Goal: Task Accomplishment & Management: Use online tool/utility

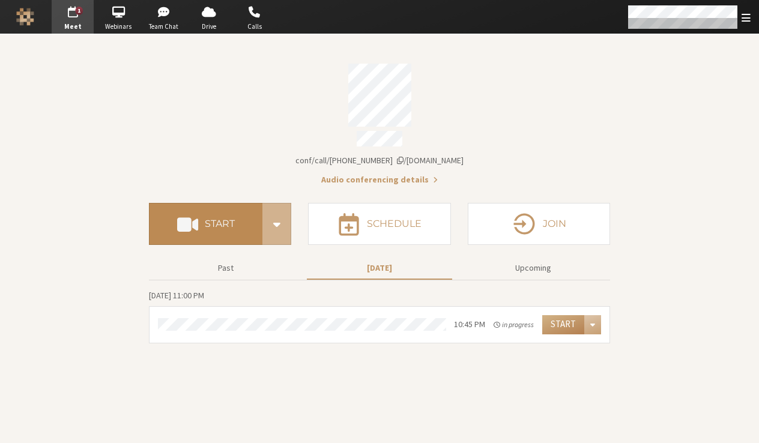
click at [223, 203] on button "Start" at bounding box center [206, 224] width 114 height 42
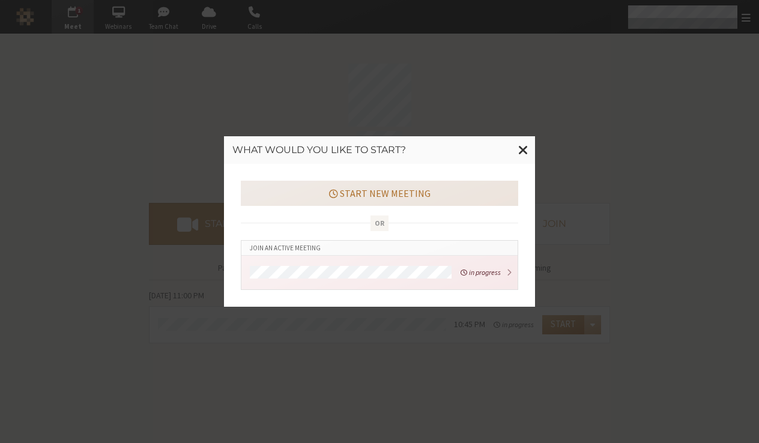
click at [449, 187] on button "Start new meeting" at bounding box center [380, 193] width 278 height 25
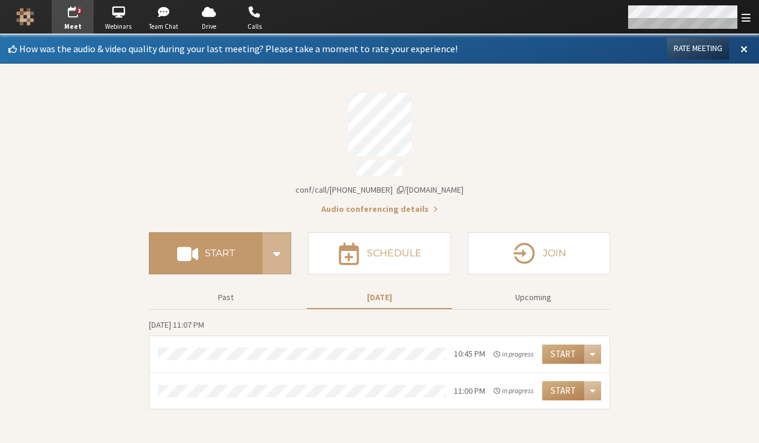
click at [744, 17] on span "Open menu" at bounding box center [746, 17] width 9 height 11
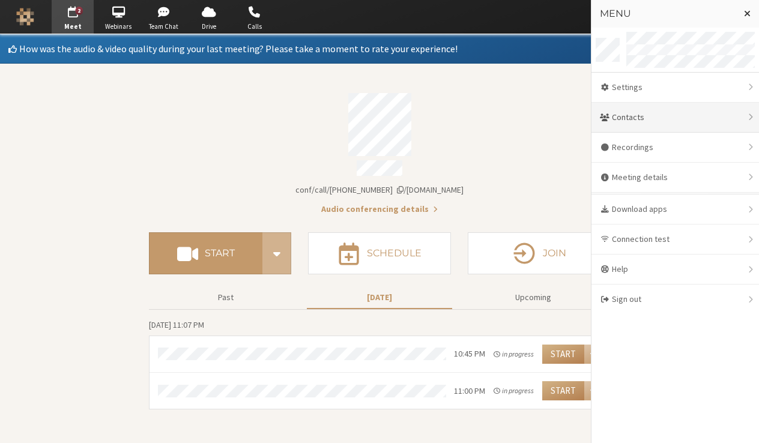
click at [694, 130] on div "Contacts" at bounding box center [676, 118] width 168 height 30
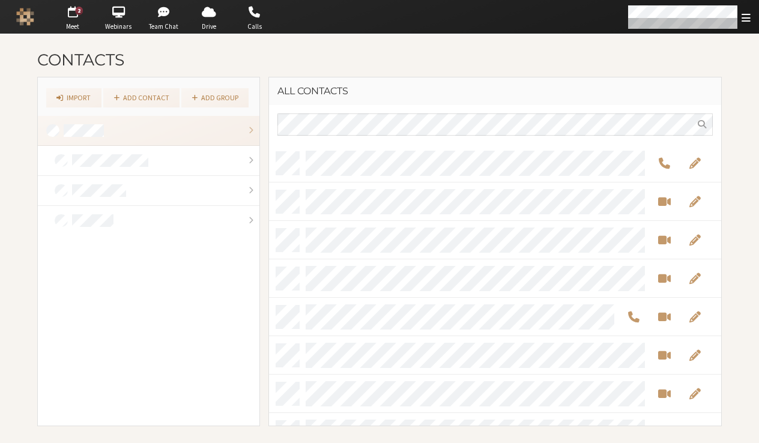
scroll to position [273, 444]
click at [166, 99] on link "Add contact" at bounding box center [141, 97] width 76 height 19
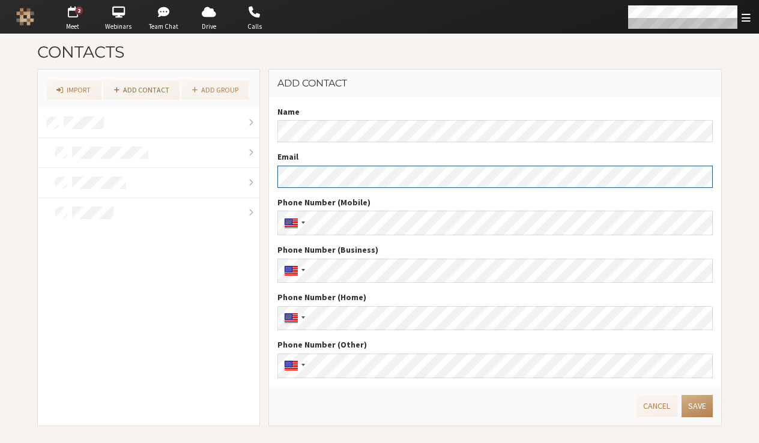
scroll to position [7, 0]
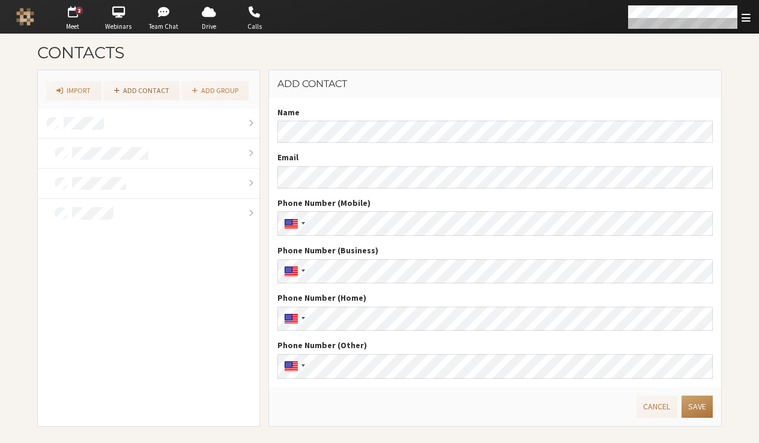
click at [700, 402] on button "Save" at bounding box center [697, 407] width 31 height 22
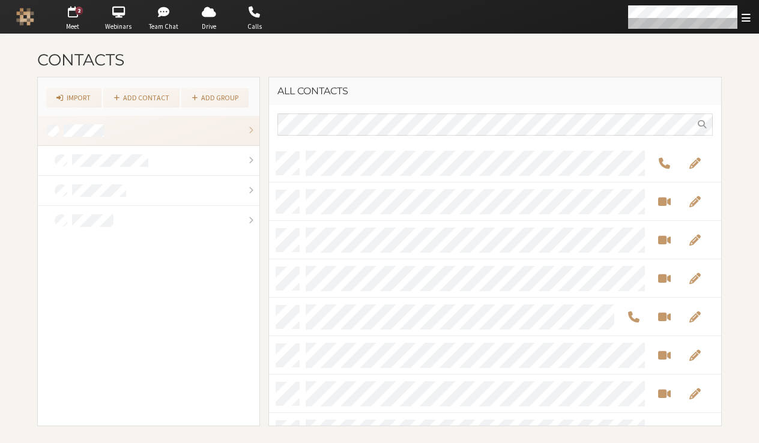
scroll to position [10, 10]
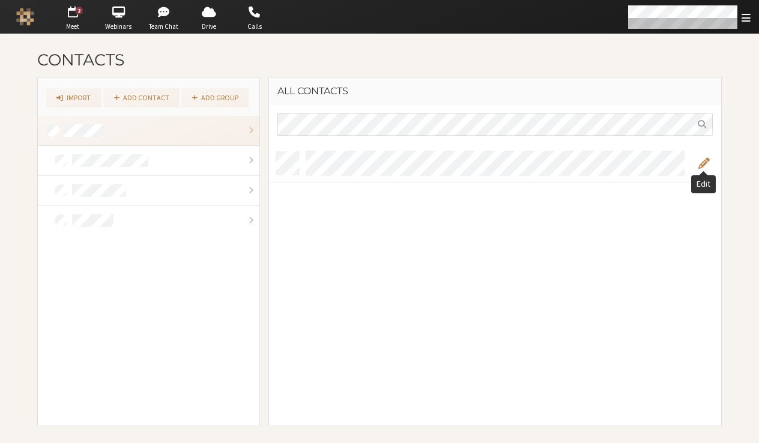
click at [700, 161] on span "Edit" at bounding box center [703, 163] width 11 height 14
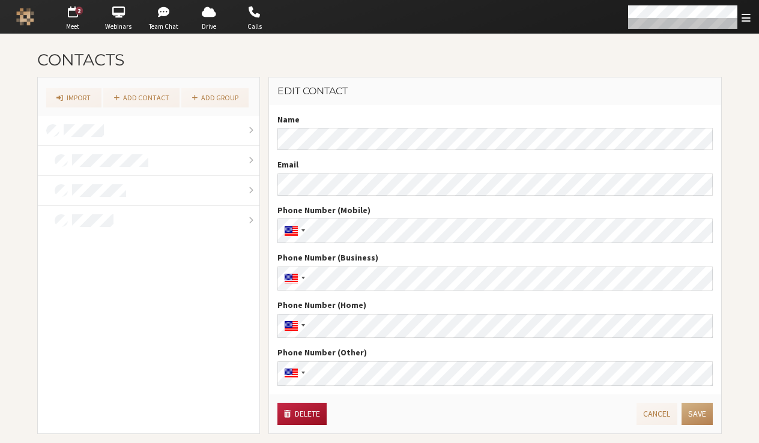
click at [310, 407] on button "Delete" at bounding box center [302, 414] width 49 height 22
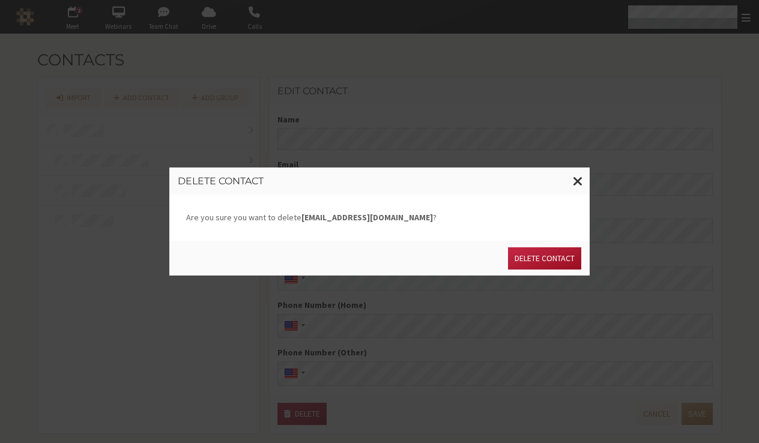
click at [561, 254] on button "Delete contact" at bounding box center [544, 259] width 73 height 22
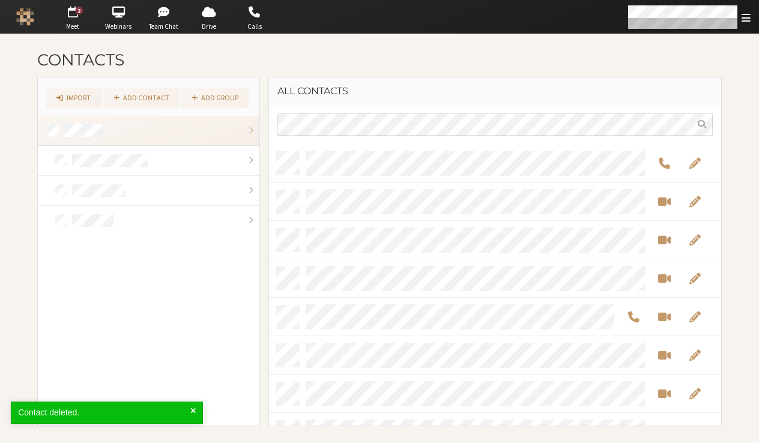
scroll to position [273, 444]
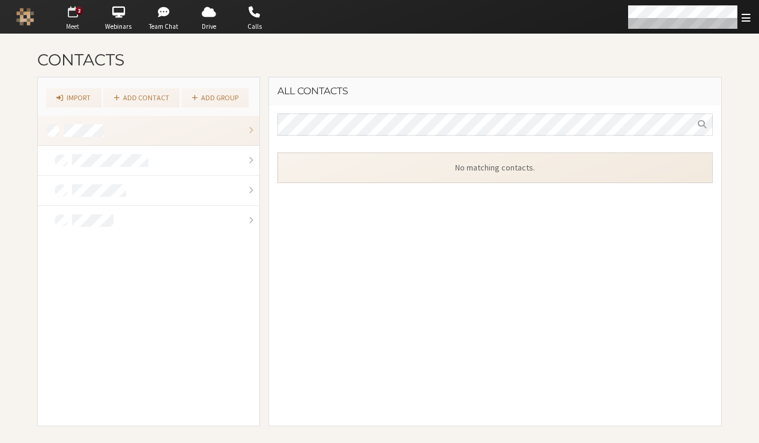
click at [74, 3] on span "button" at bounding box center [73, 11] width 42 height 19
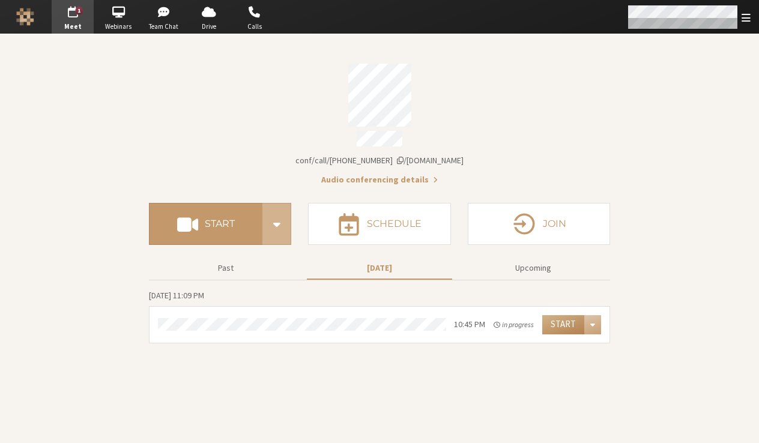
click at [749, 25] on div "Open menu" at bounding box center [689, 17] width 142 height 34
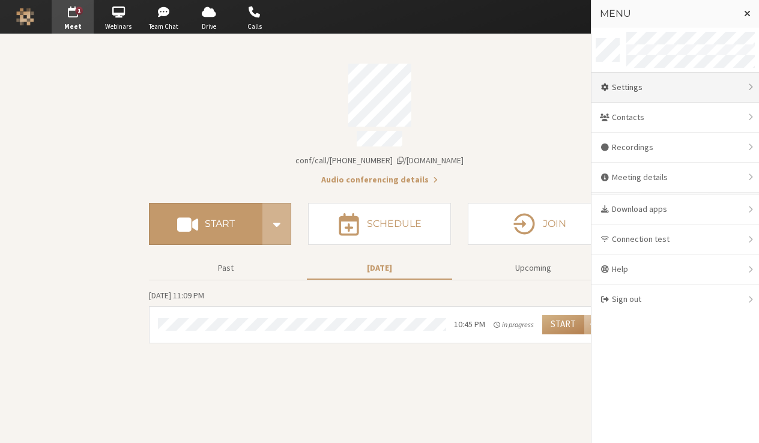
click at [655, 88] on div "Settings" at bounding box center [676, 88] width 168 height 30
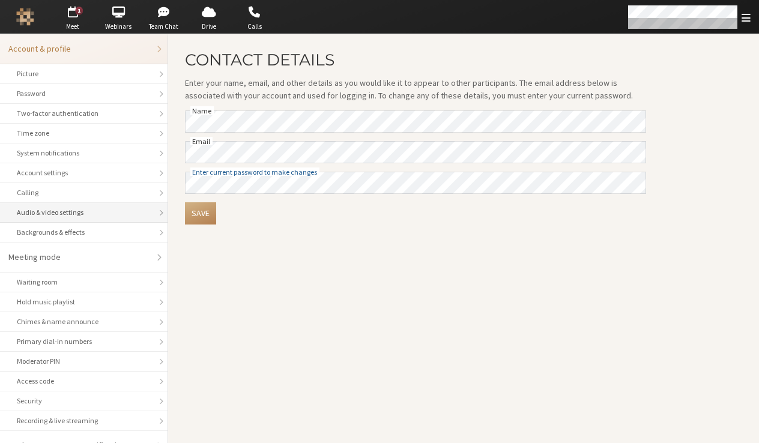
click at [96, 217] on div "Audio & video settings" at bounding box center [84, 212] width 134 height 11
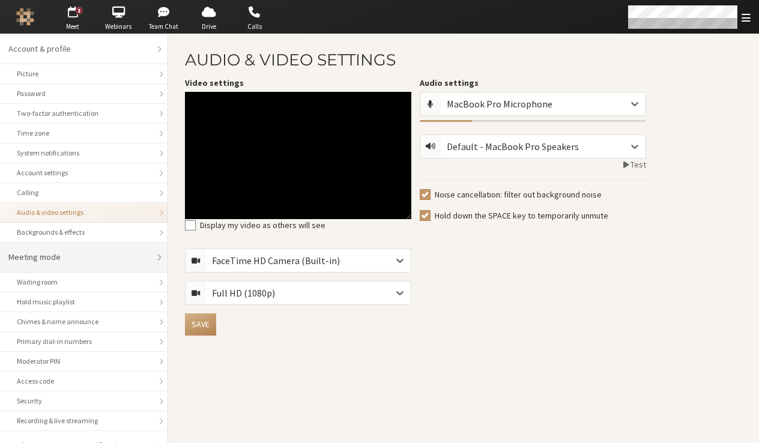
click at [81, 265] on li "Meeting mode" at bounding box center [84, 258] width 168 height 30
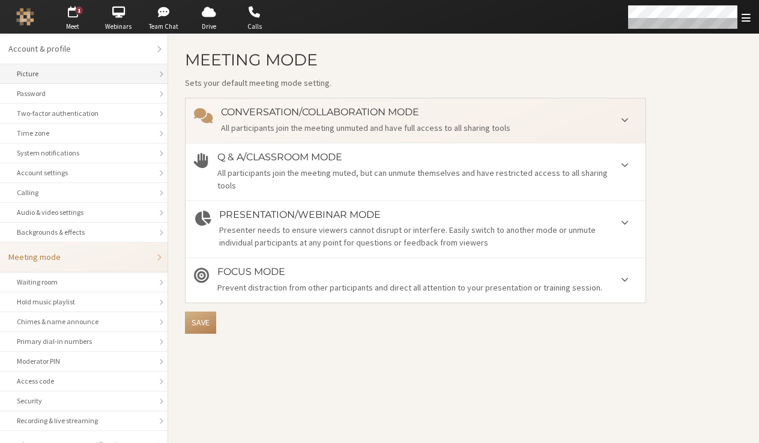
click at [81, 70] on div "Picture" at bounding box center [84, 73] width 134 height 11
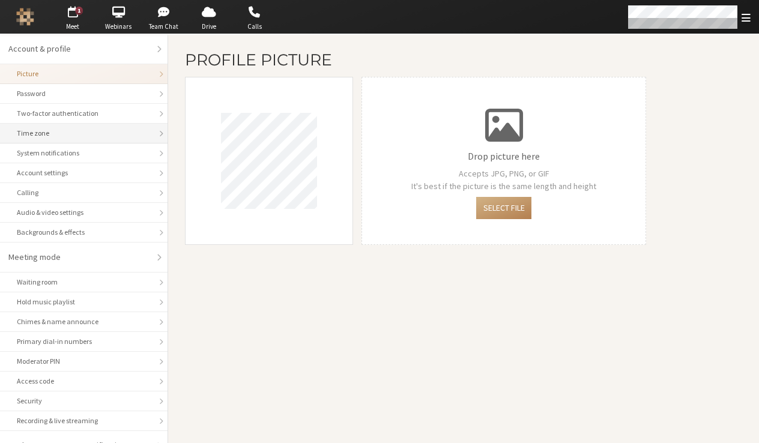
click at [80, 133] on div "Time zone" at bounding box center [84, 133] width 134 height 11
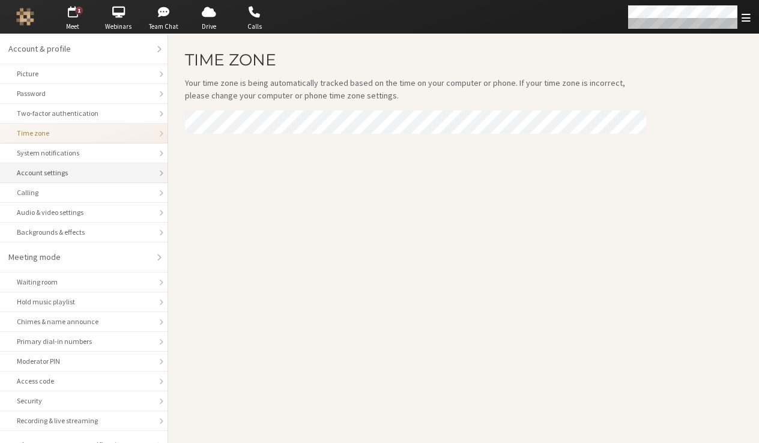
click at [80, 168] on div "Account settings" at bounding box center [84, 173] width 134 height 11
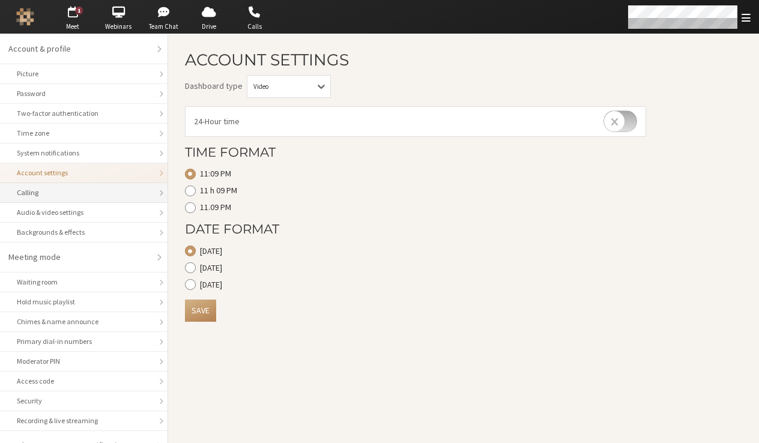
click at [77, 184] on li "Calling" at bounding box center [84, 193] width 168 height 20
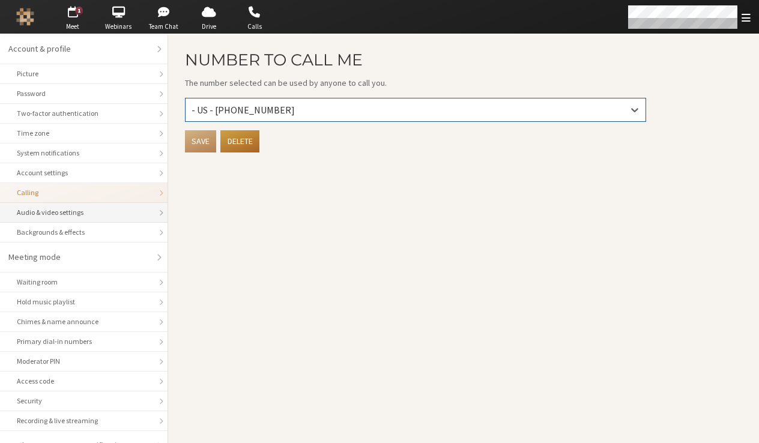
click at [79, 214] on div "Audio & video settings" at bounding box center [84, 212] width 134 height 11
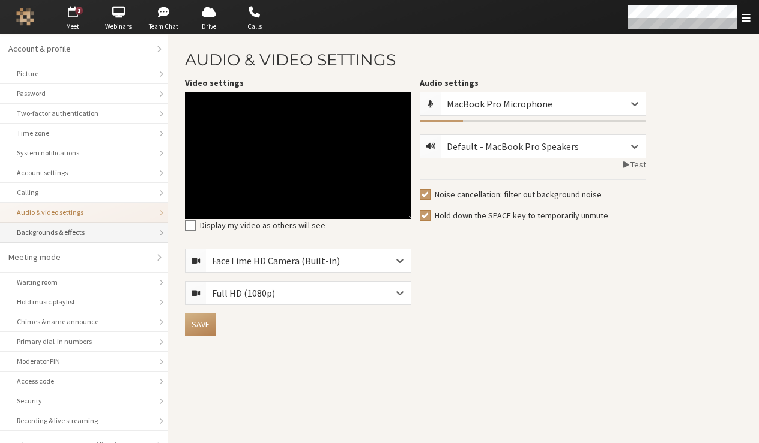
click at [80, 237] on div "Backgrounds & effects" at bounding box center [84, 232] width 134 height 11
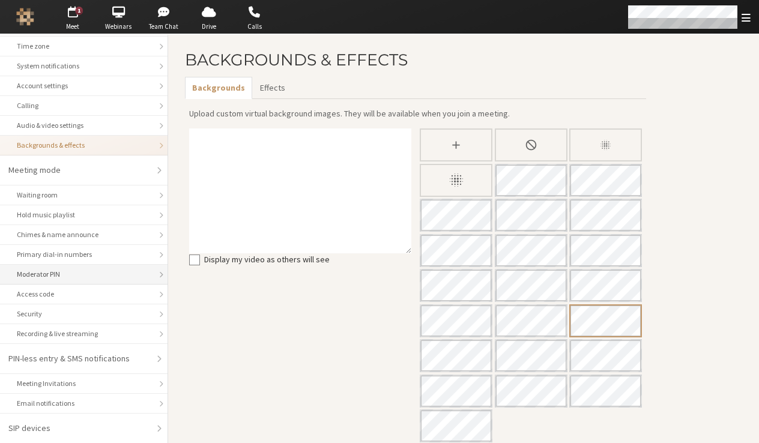
scroll to position [87, 0]
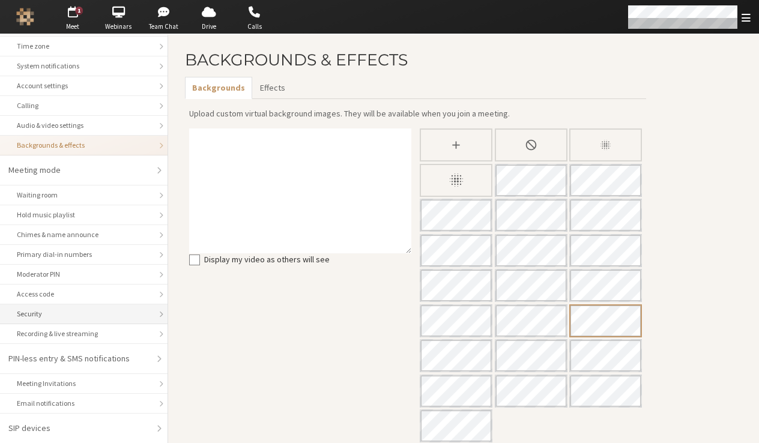
click at [77, 310] on div "Security" at bounding box center [84, 314] width 134 height 11
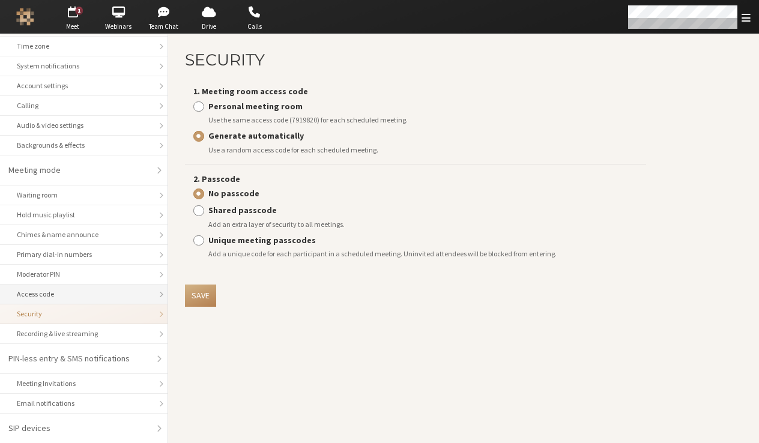
click at [73, 293] on div "Access code" at bounding box center [84, 294] width 134 height 11
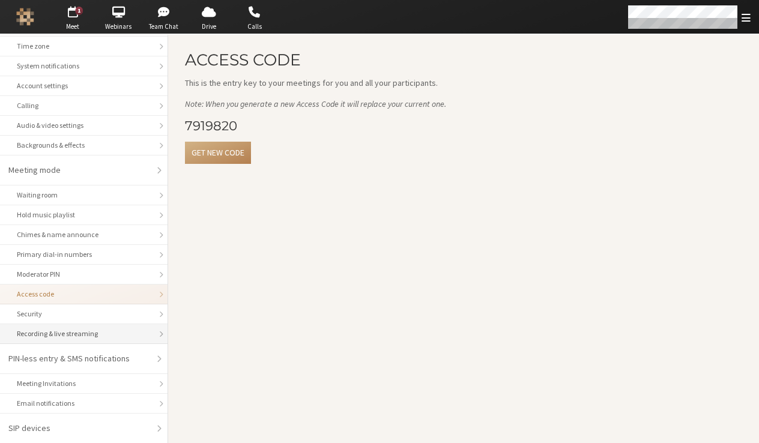
click at [71, 329] on div "Recording & live streaming" at bounding box center [84, 334] width 134 height 11
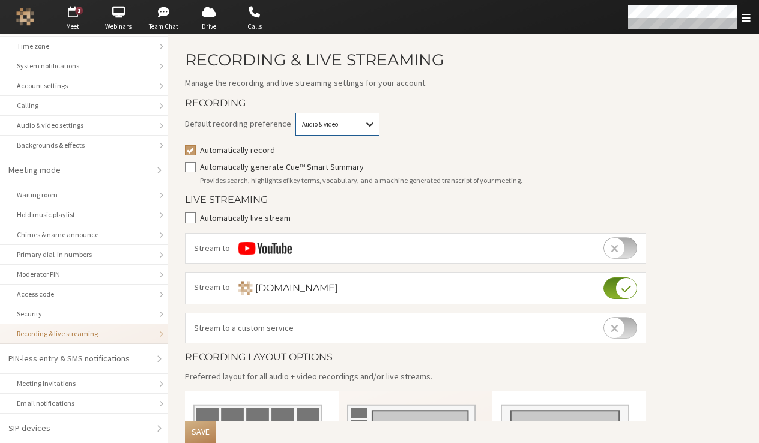
click at [366, 130] on div at bounding box center [369, 125] width 20 height 22
click at [403, 139] on div "Default recording preference option auto_record_[DOMAIN_NAME] focused, 1 of 2. …" at bounding box center [415, 150] width 461 height 74
click at [191, 151] on input "Automatically record" at bounding box center [190, 150] width 11 height 12
checkbox input "false"
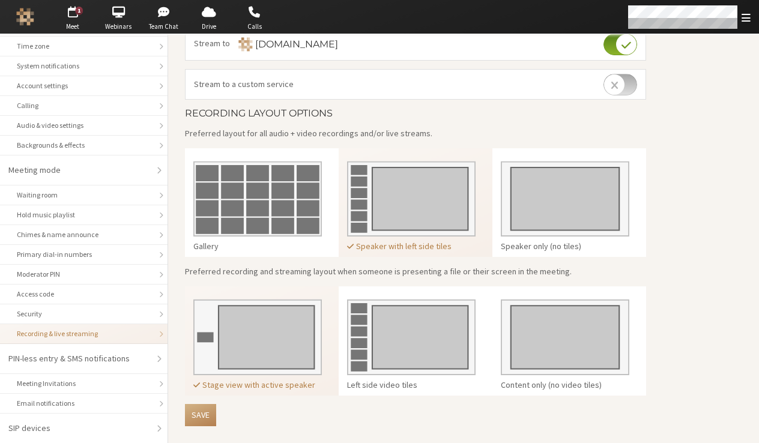
scroll to position [213, 0]
click at [202, 406] on button "Save" at bounding box center [200, 416] width 31 height 22
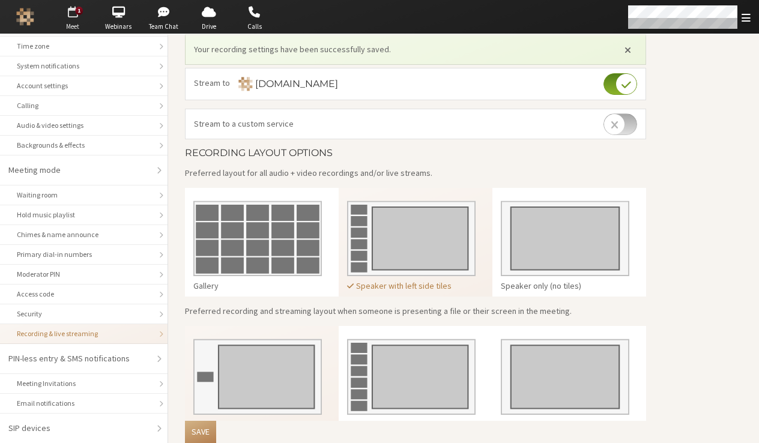
click at [70, 25] on span "Meet" at bounding box center [73, 27] width 42 height 10
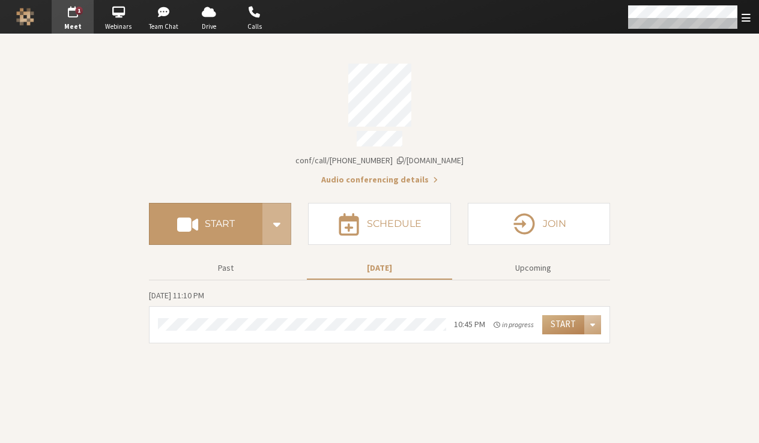
click at [208, 241] on div "Start" at bounding box center [220, 228] width 142 height 50
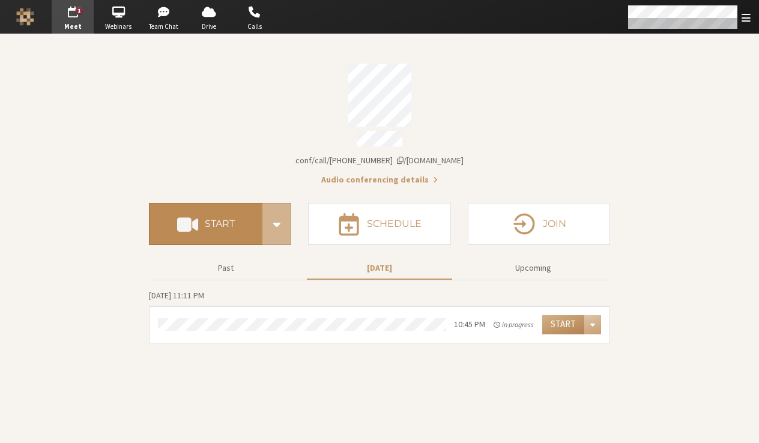
click at [214, 233] on button "Start" at bounding box center [206, 224] width 114 height 42
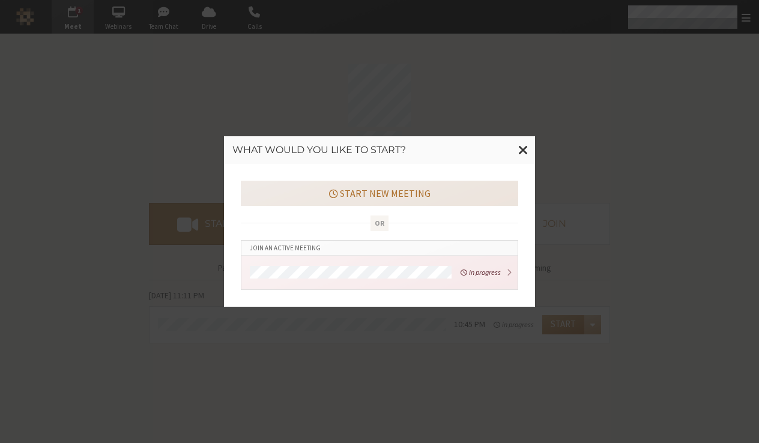
click at [376, 201] on button "Start new meeting" at bounding box center [380, 193] width 278 height 25
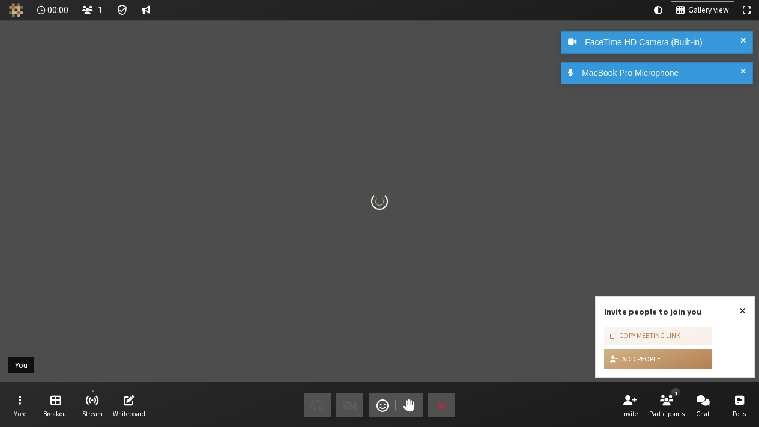
click at [744, 310] on span "Close popover" at bounding box center [743, 310] width 7 height 10
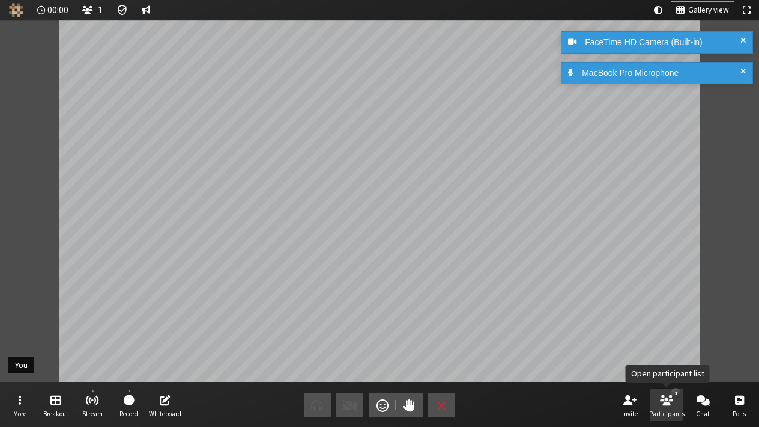
click at [673, 404] on span "Open participant list" at bounding box center [666, 399] width 13 height 14
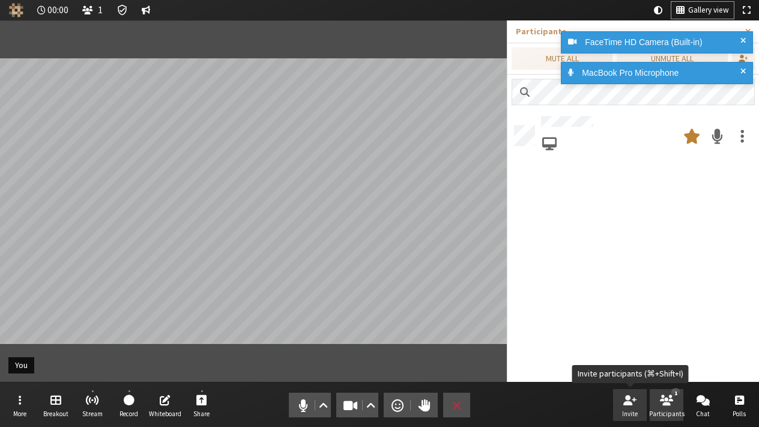
click at [639, 403] on button "Invite" at bounding box center [630, 405] width 34 height 32
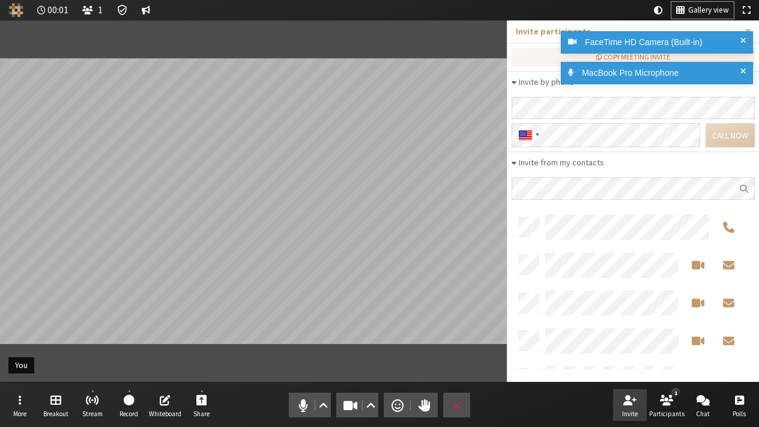
scroll to position [151, 234]
click at [744, 69] on span at bounding box center [743, 73] width 5 height 13
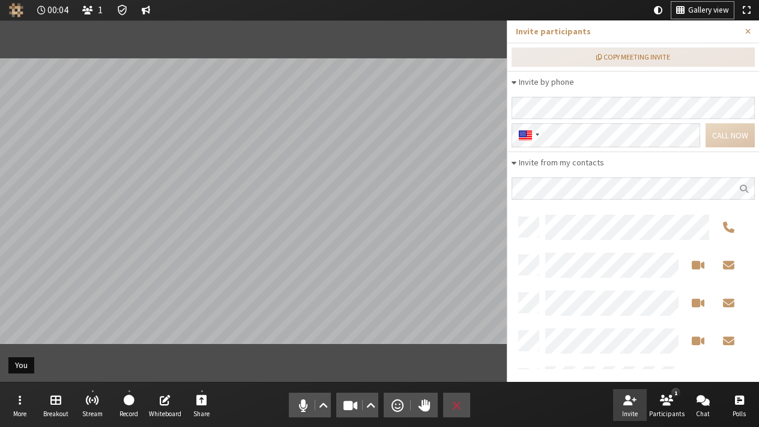
click at [656, 57] on div "Copy meeting invite" at bounding box center [634, 57] width 232 height 11
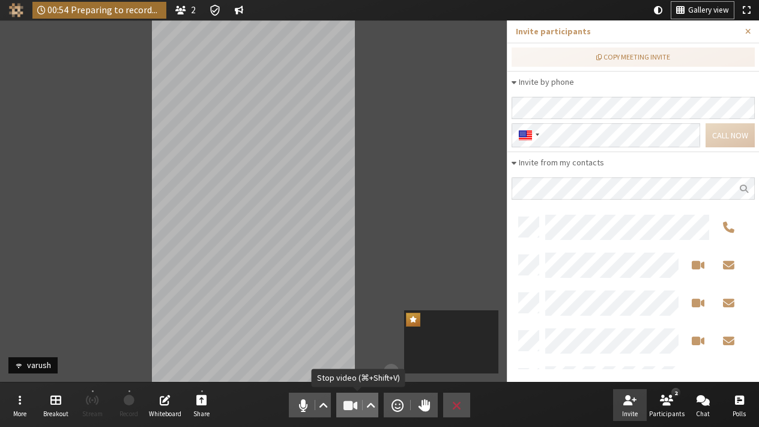
click at [351, 407] on span "Stop video (⌘+Shift+V)" at bounding box center [350, 405] width 17 height 17
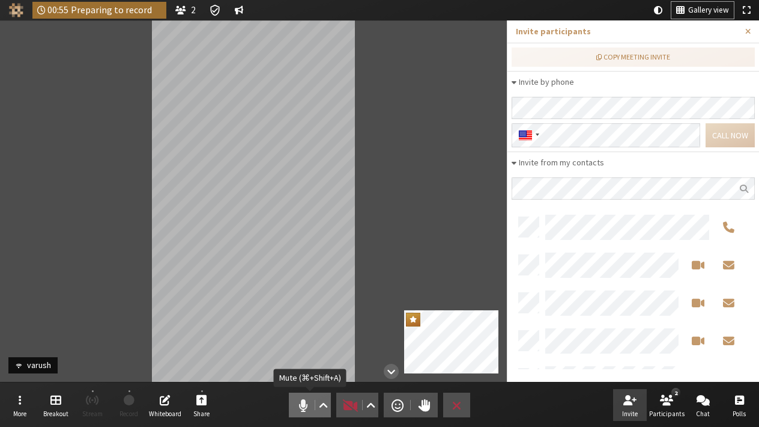
click at [308, 404] on span "Mute (⌘+Shift+A)" at bounding box center [303, 405] width 17 height 17
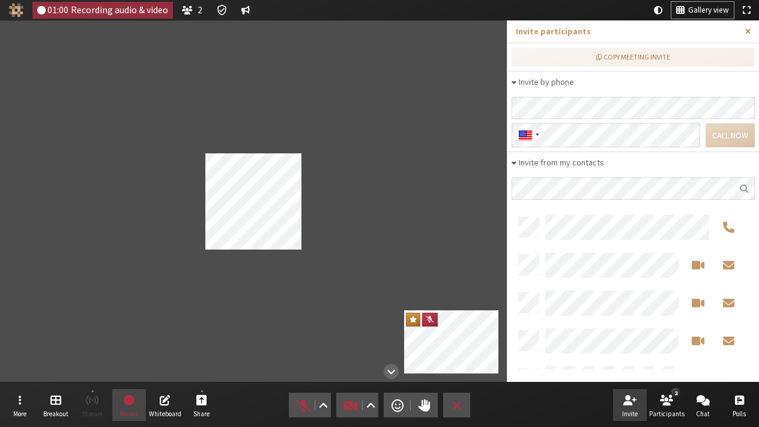
click at [752, 29] on button "Close sidebar" at bounding box center [748, 31] width 22 height 22
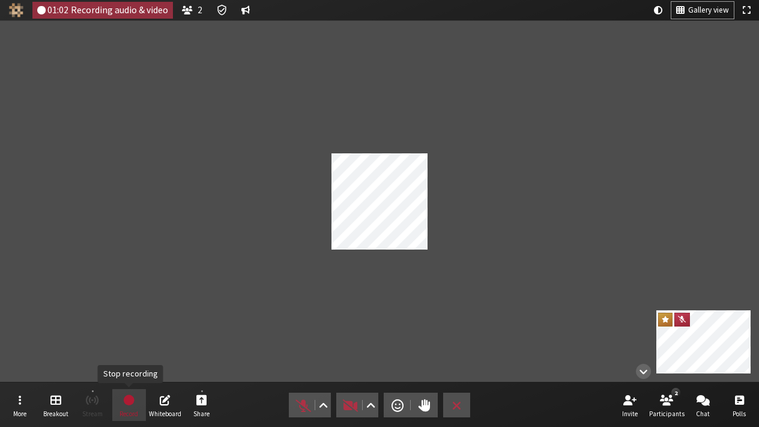
click at [137, 402] on button "Record" at bounding box center [129, 405] width 34 height 32
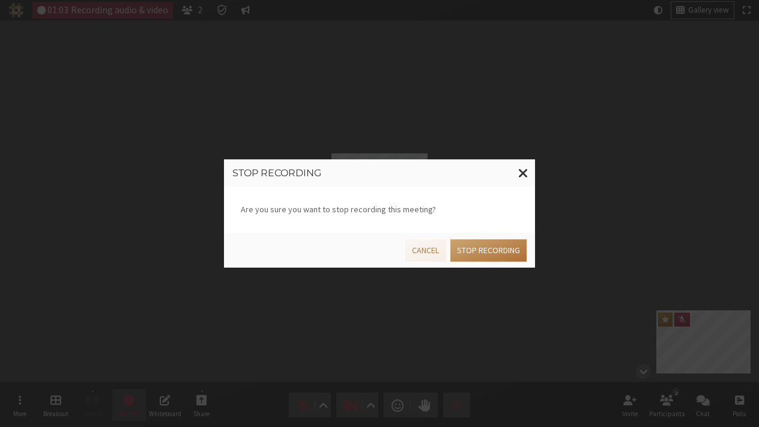
click at [500, 244] on button "Stop recording" at bounding box center [489, 250] width 76 height 22
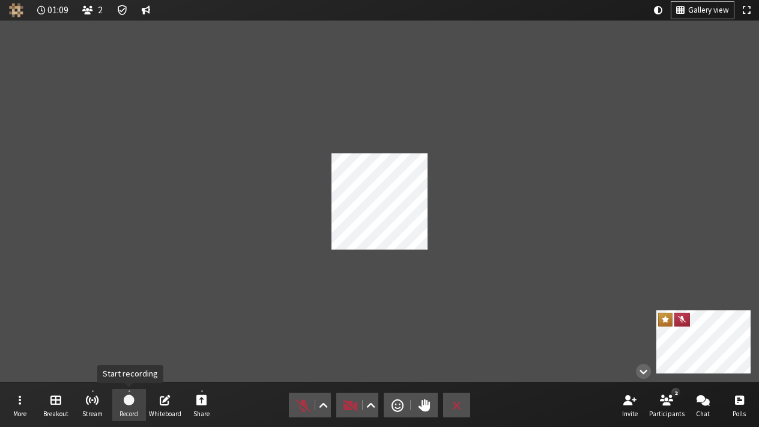
click at [116, 404] on button "Record" at bounding box center [129, 405] width 34 height 32
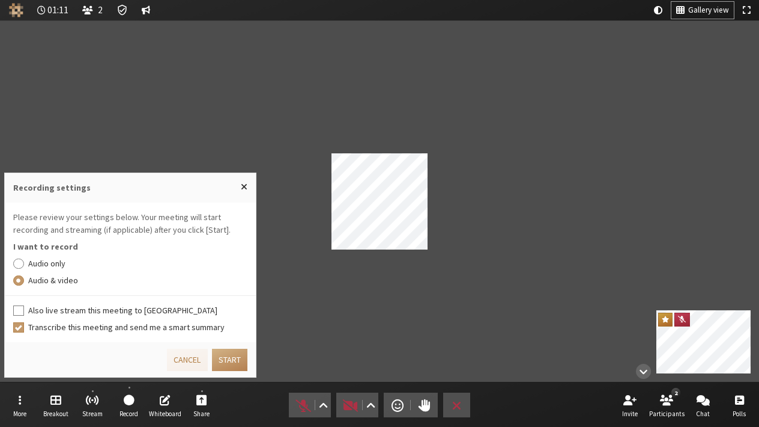
click at [33, 269] on label "Audio only" at bounding box center [138, 263] width 220 height 13
click at [24, 269] on input "Audio only" at bounding box center [18, 263] width 11 height 12
click at [23, 324] on input "Transcribe this meeting and send me a smart summary" at bounding box center [18, 327] width 11 height 12
click at [232, 364] on button "Start" at bounding box center [229, 359] width 35 height 22
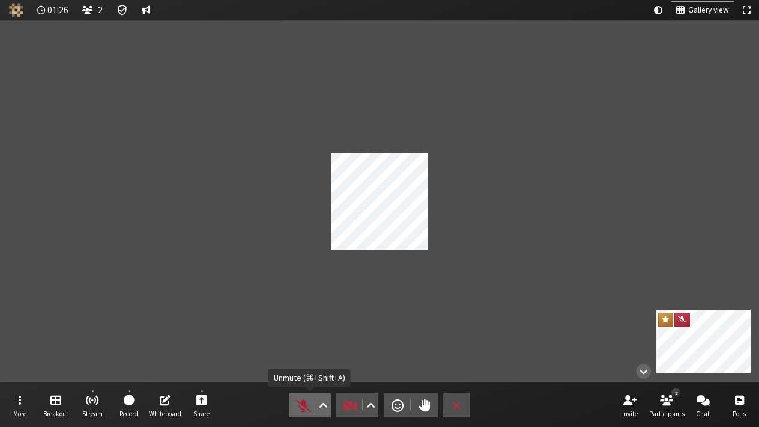
click at [308, 403] on span "Unmute (⌘+Shift+A)" at bounding box center [303, 405] width 17 height 17
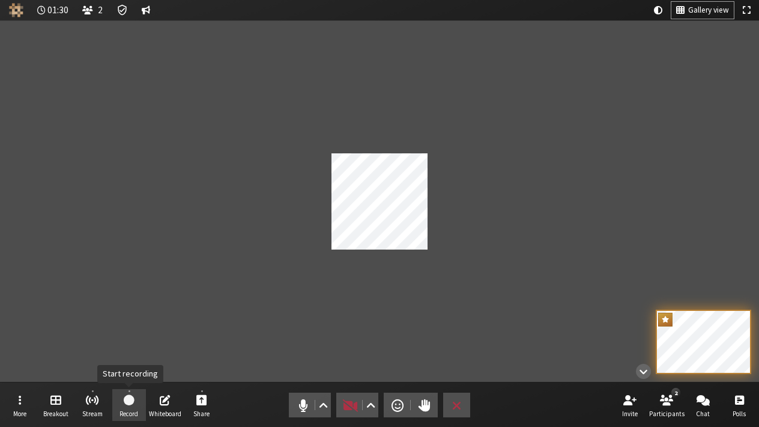
click at [126, 401] on span "Start recording" at bounding box center [129, 399] width 11 height 14
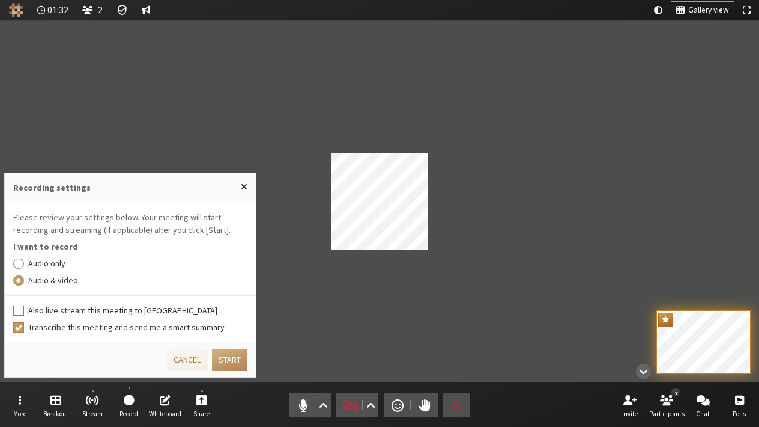
click at [60, 267] on label "Audio only" at bounding box center [138, 263] width 220 height 13
click at [24, 267] on input "Audio only" at bounding box center [18, 263] width 11 height 12
click at [234, 359] on button "Start" at bounding box center [229, 359] width 35 height 22
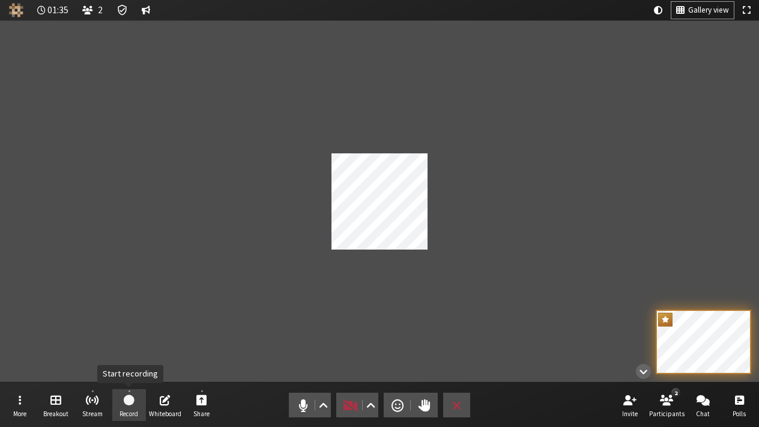
click at [131, 402] on span "Start recording" at bounding box center [129, 399] width 11 height 14
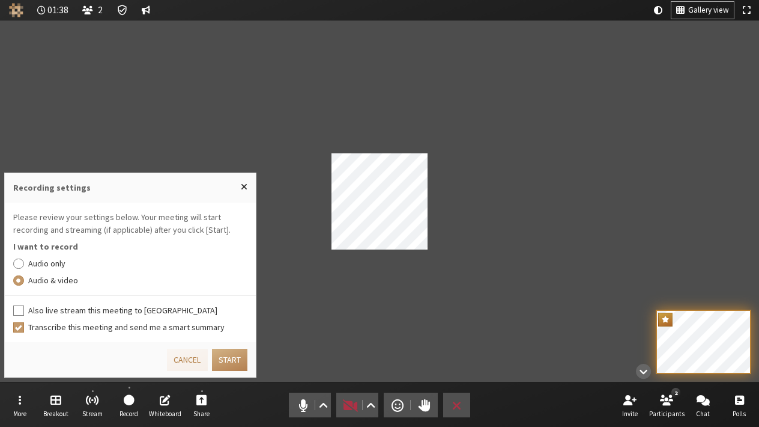
click at [23, 324] on input "Transcribe this meeting and send me a smart summary" at bounding box center [18, 327] width 11 height 12
click at [243, 189] on span "Close popover" at bounding box center [244, 186] width 7 height 10
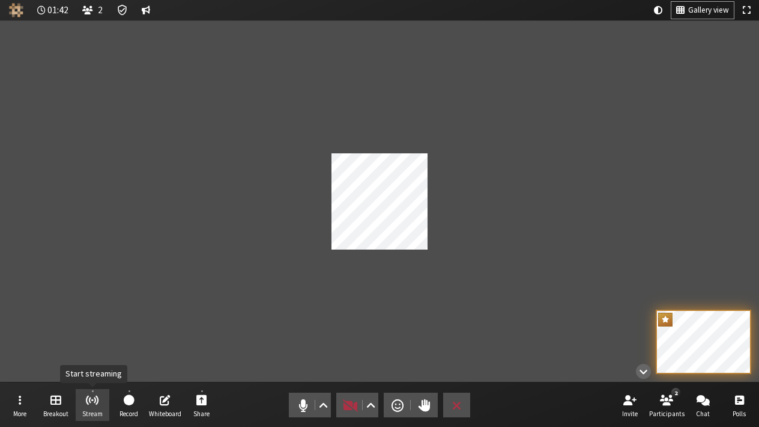
click at [92, 404] on span "Start streaming" at bounding box center [92, 399] width 14 height 14
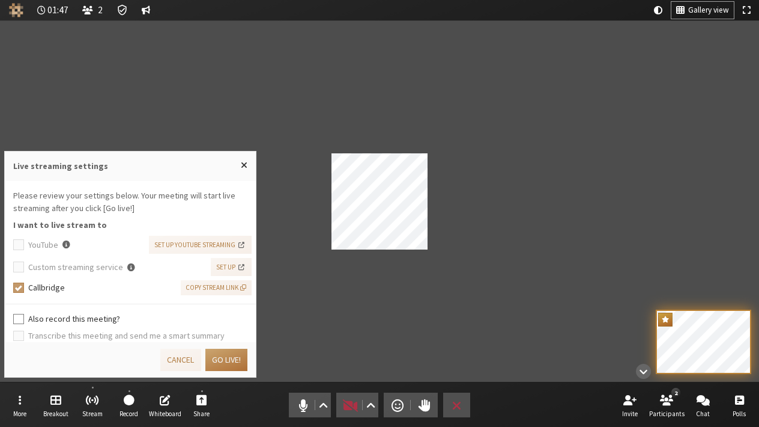
click at [228, 361] on button "Go live!" at bounding box center [226, 359] width 42 height 22
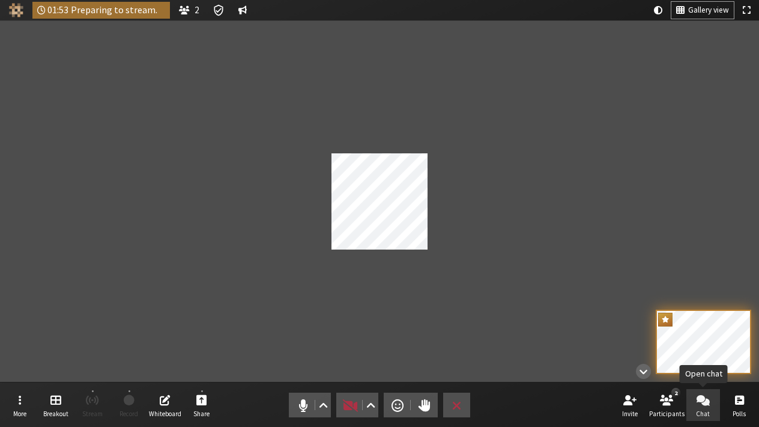
click at [696, 413] on button "Chat" at bounding box center [704, 405] width 34 height 32
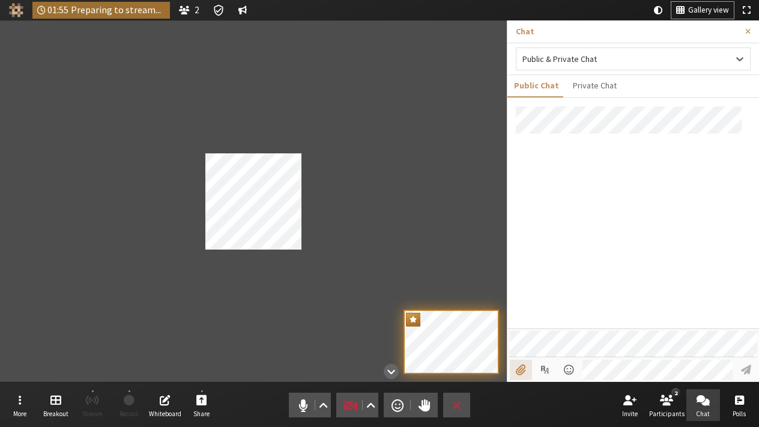
click at [524, 369] on input "File picker" at bounding box center [521, 369] width 22 height 20
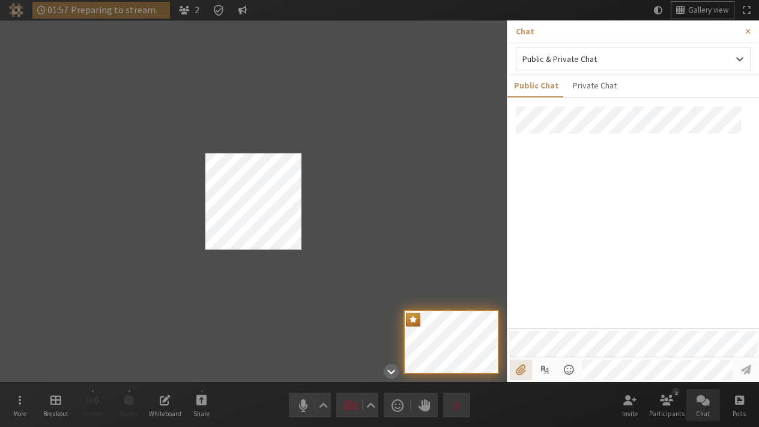
type input "C:\fakepath\202.png"
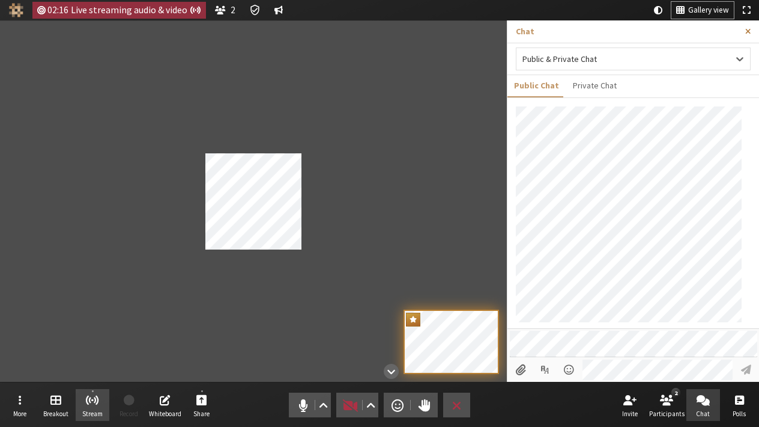
click at [746, 31] on span "Close sidebar" at bounding box center [748, 31] width 5 height 9
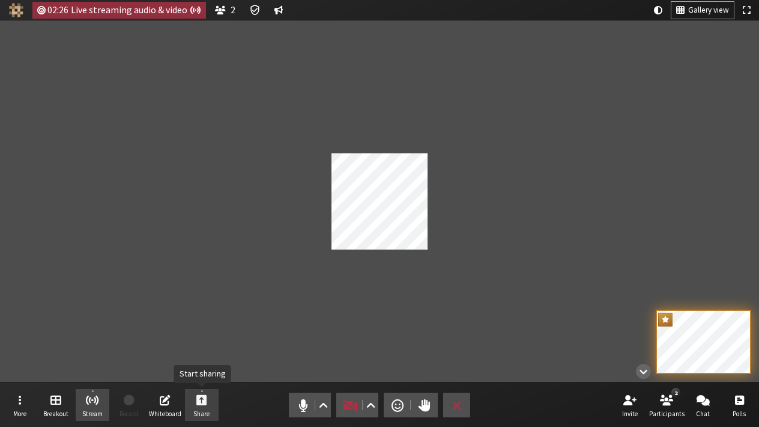
click at [198, 399] on span "Start sharing" at bounding box center [201, 399] width 11 height 14
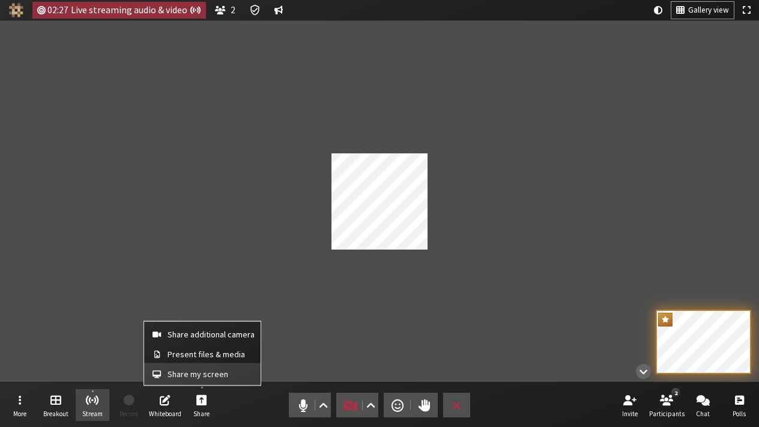
click at [190, 371] on span "Share my screen" at bounding box center [211, 373] width 87 height 9
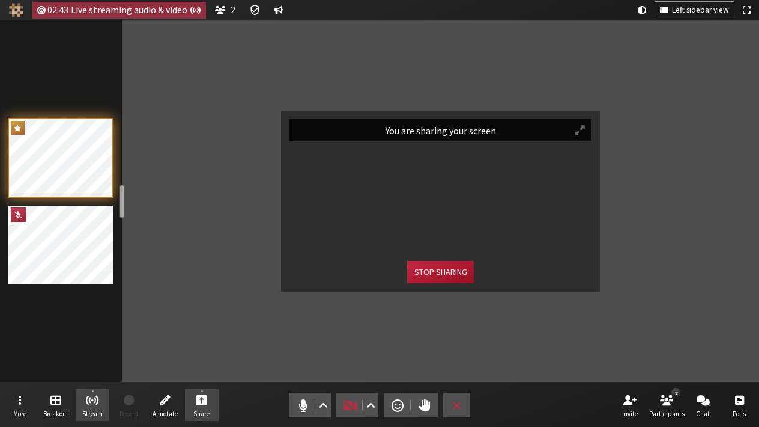
click at [457, 276] on button "Stop sharing" at bounding box center [440, 272] width 66 height 22
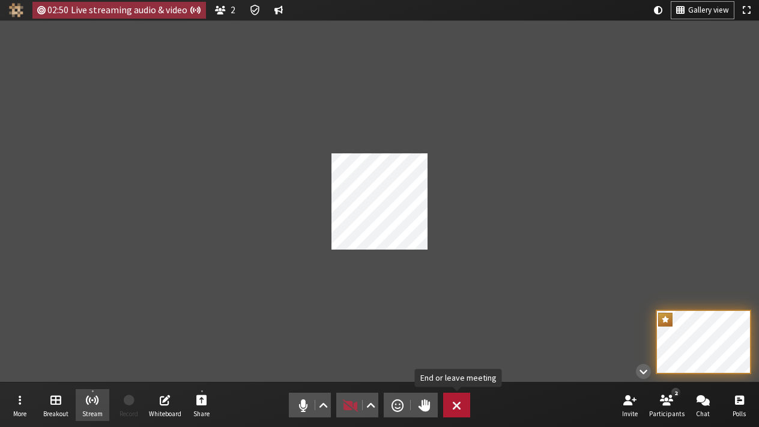
click at [458, 406] on span "End or leave meeting" at bounding box center [456, 405] width 9 height 17
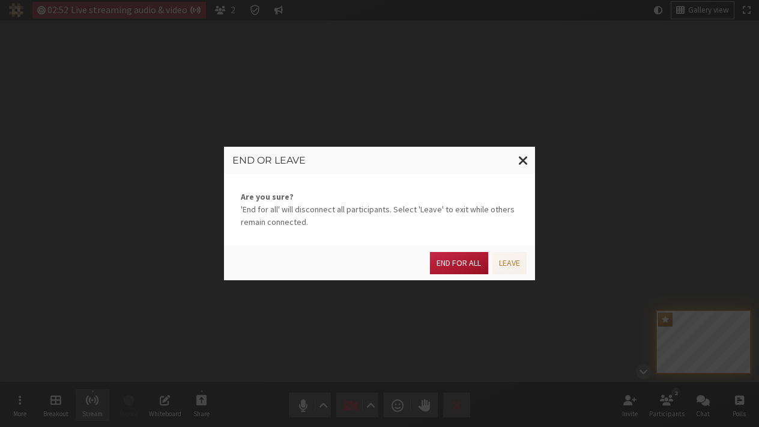
click at [461, 265] on button "End for all" at bounding box center [459, 263] width 58 height 22
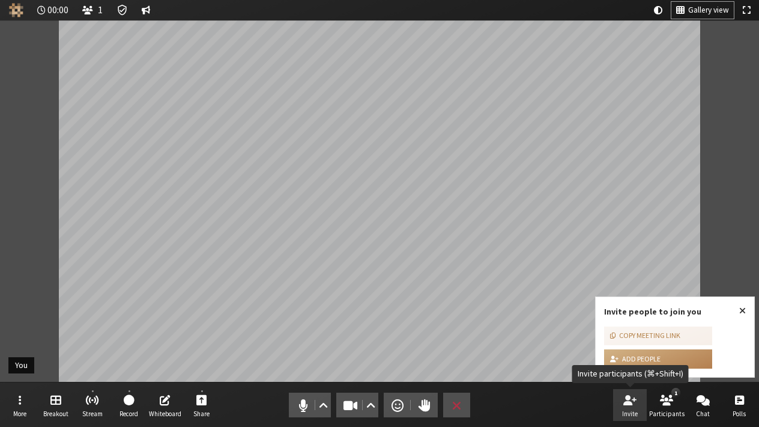
click at [625, 401] on span "Invite participants (⌘+Shift+I)" at bounding box center [630, 399] width 13 height 14
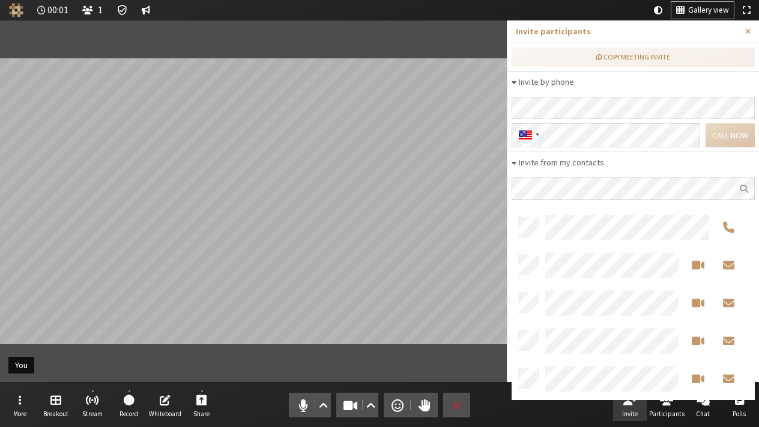
scroll to position [151, 234]
